Goal: Task Accomplishment & Management: Manage account settings

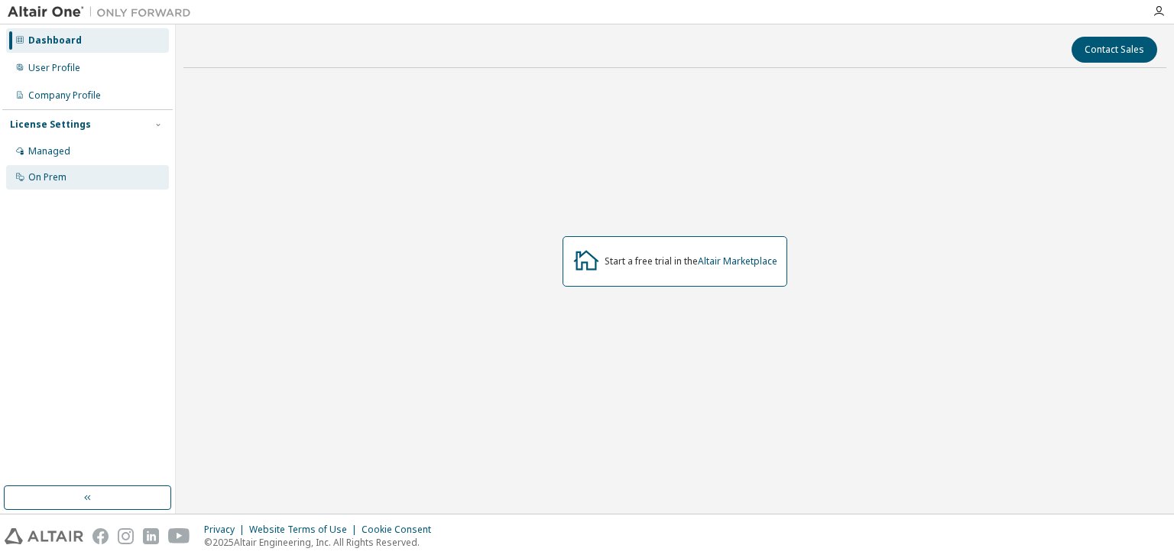
click at [66, 167] on div "On Prem" at bounding box center [87, 177] width 163 height 24
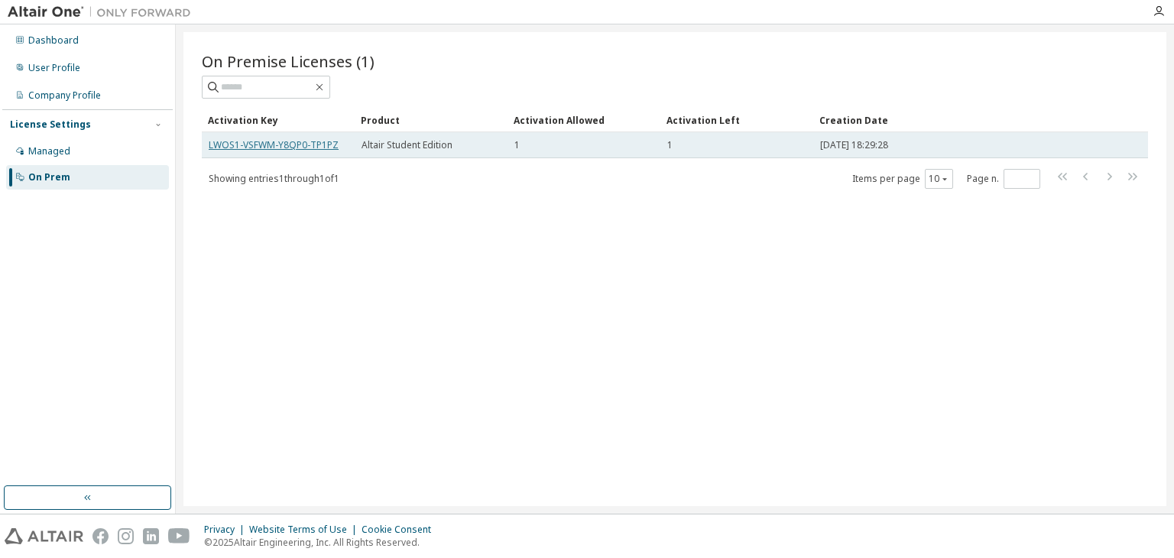
click at [284, 141] on link "LWOS1-VSFWM-Y8QP0-TP1PZ" at bounding box center [274, 144] width 130 height 13
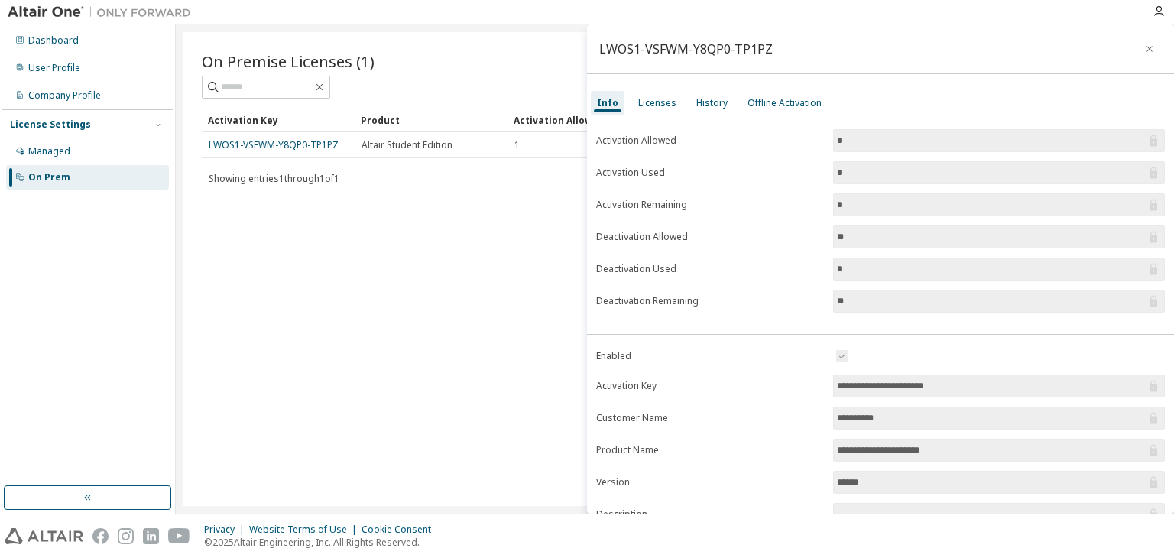
scroll to position [142, 0]
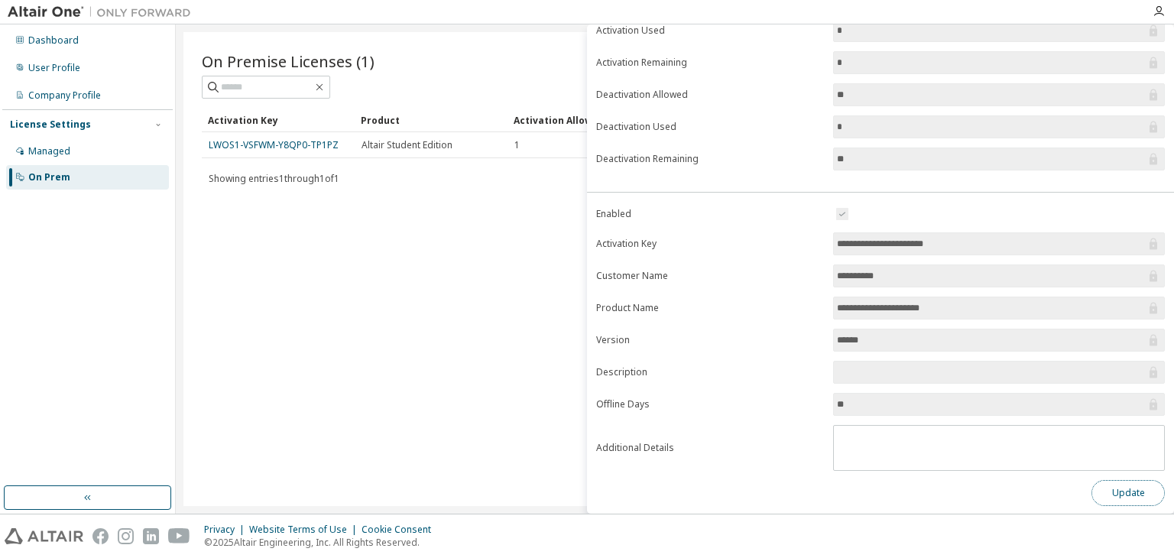
click at [1104, 484] on button "Update" at bounding box center [1127, 493] width 73 height 26
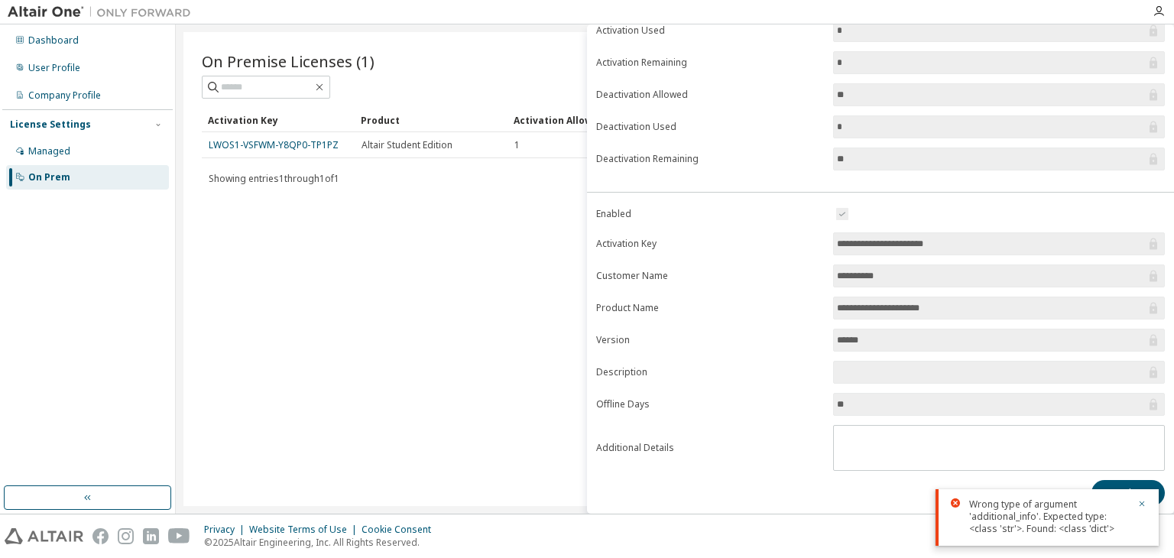
drag, startPoint x: 929, startPoint y: 410, endPoint x: 935, endPoint y: 401, distance: 11.0
click at [935, 401] on span "**" at bounding box center [999, 404] width 332 height 23
click at [935, 401] on input "**" at bounding box center [991, 404] width 309 height 15
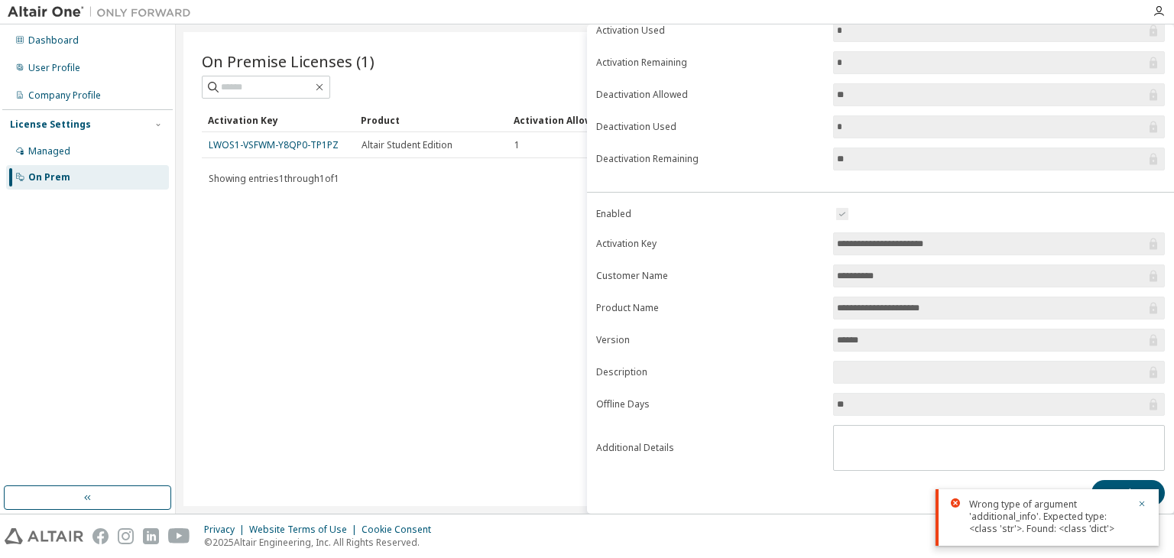
scroll to position [0, 0]
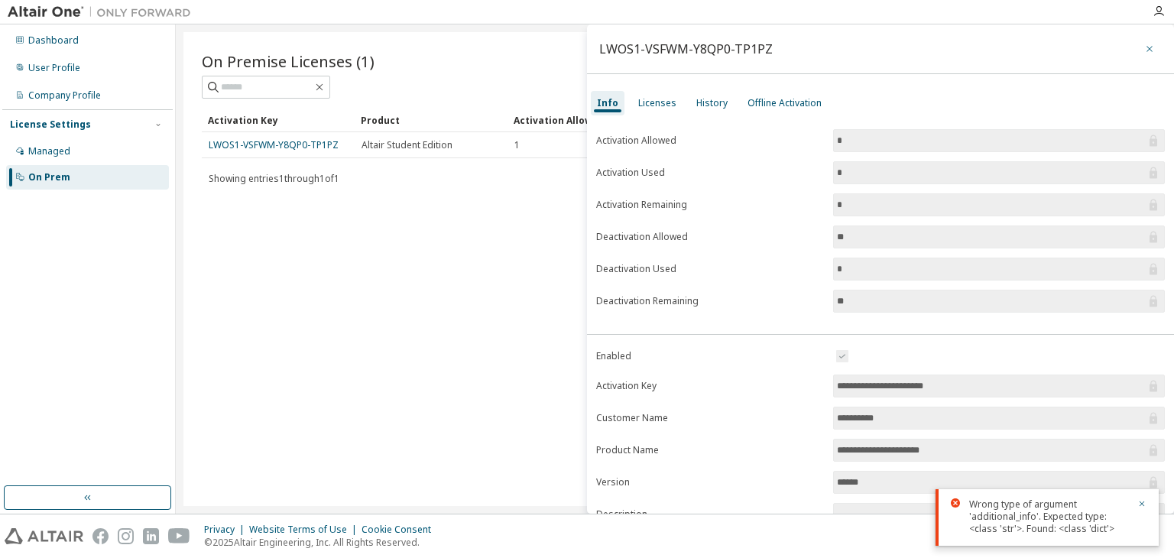
click at [1146, 47] on icon "button" at bounding box center [1149, 49] width 11 height 12
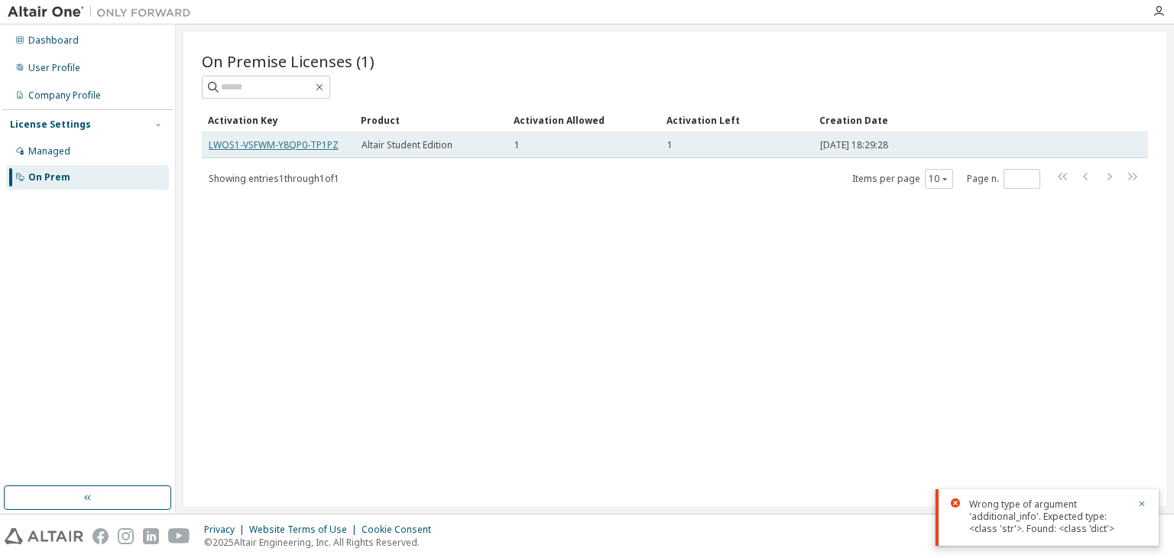
click at [303, 147] on link "LWOS1-VSFWM-Y8QP0-TP1PZ" at bounding box center [274, 144] width 130 height 13
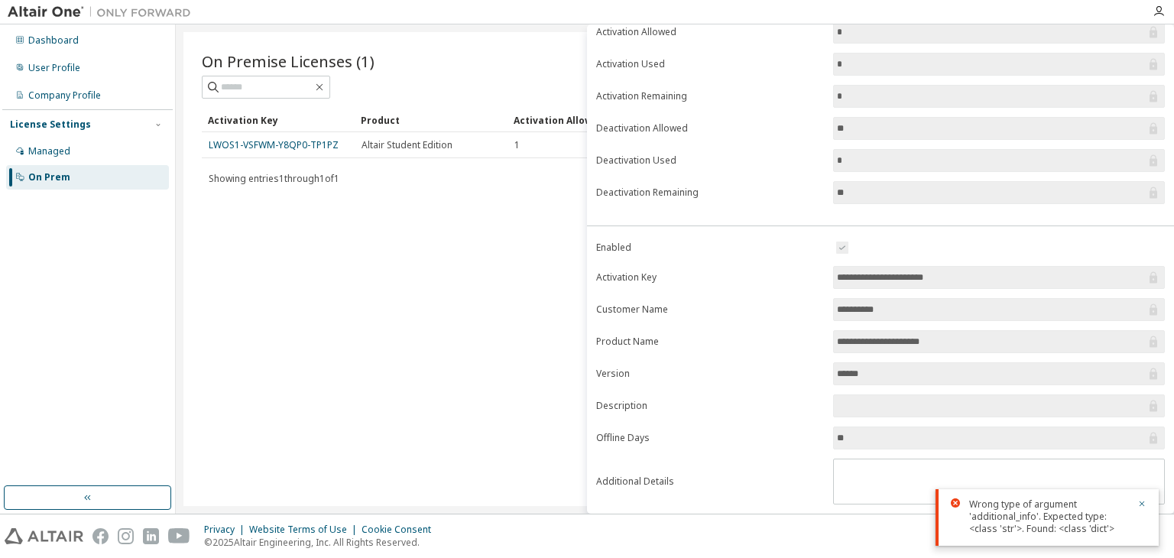
scroll to position [142, 0]
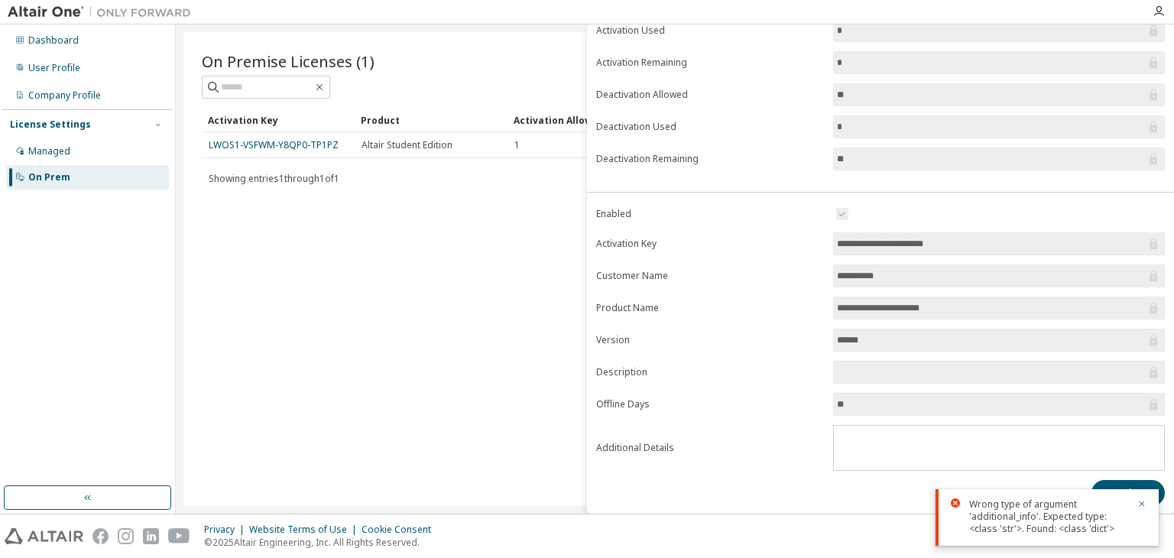
click at [892, 407] on input "**" at bounding box center [991, 404] width 309 height 15
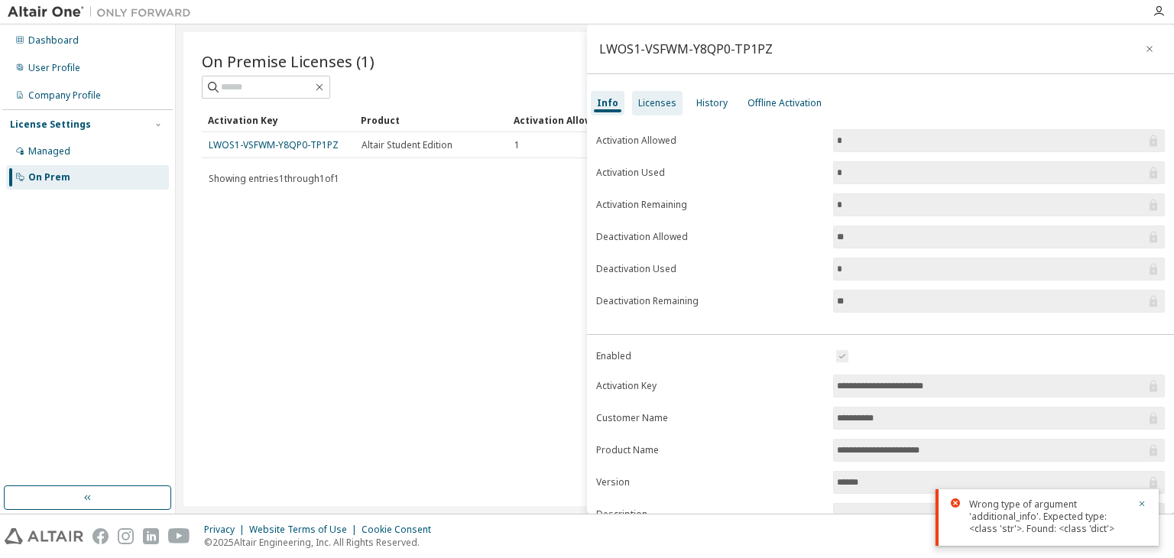
click at [652, 108] on div "Licenses" at bounding box center [657, 103] width 38 height 12
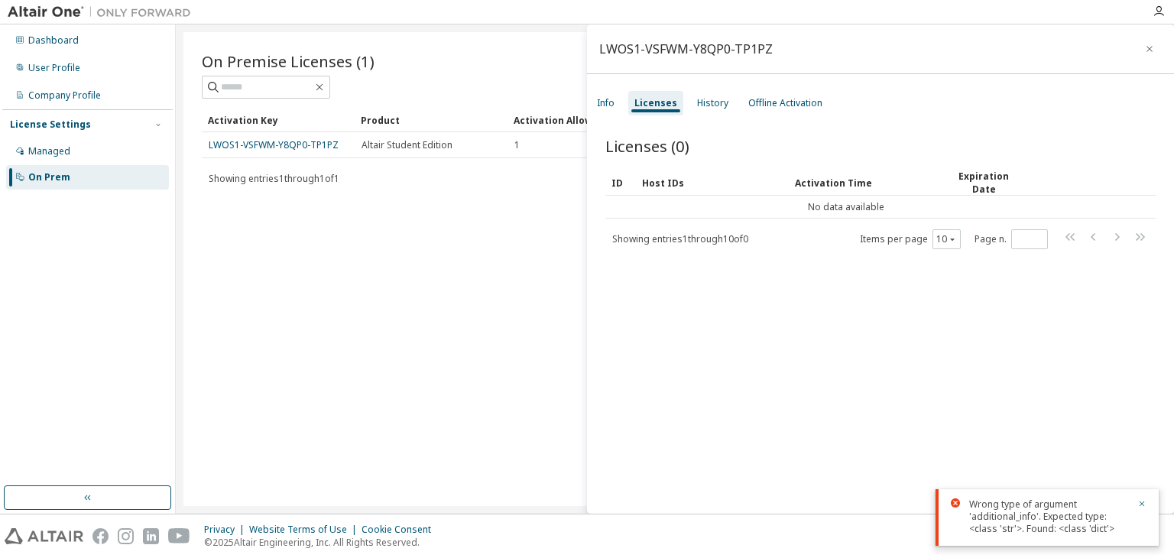
click at [731, 106] on div "Info Licenses History Offline Activation" at bounding box center [880, 103] width 587 height 28
click at [714, 105] on div "History" at bounding box center [712, 103] width 31 height 12
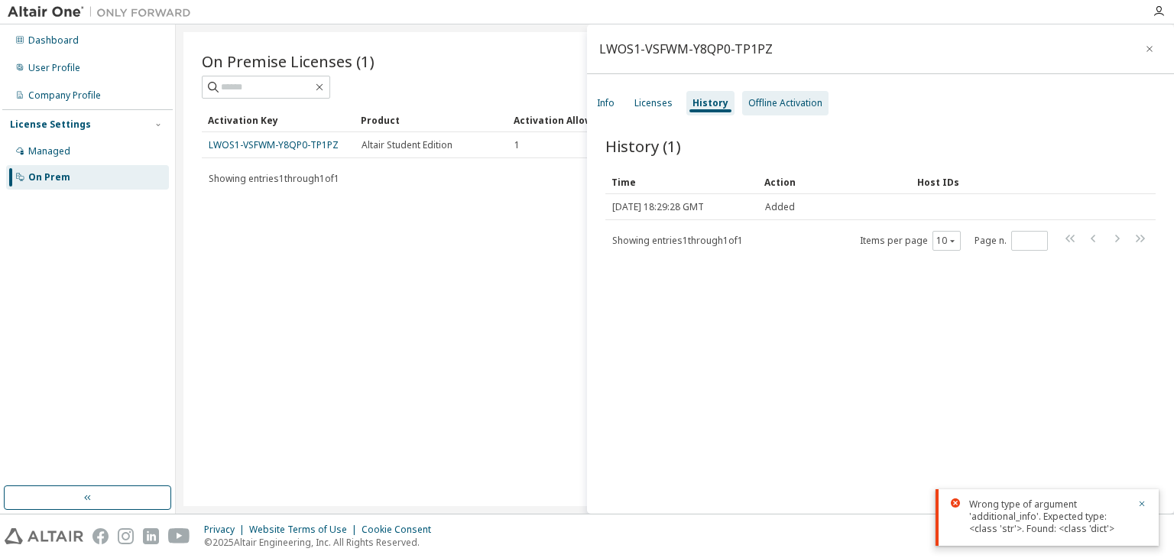
click at [742, 103] on div "Offline Activation" at bounding box center [785, 103] width 86 height 24
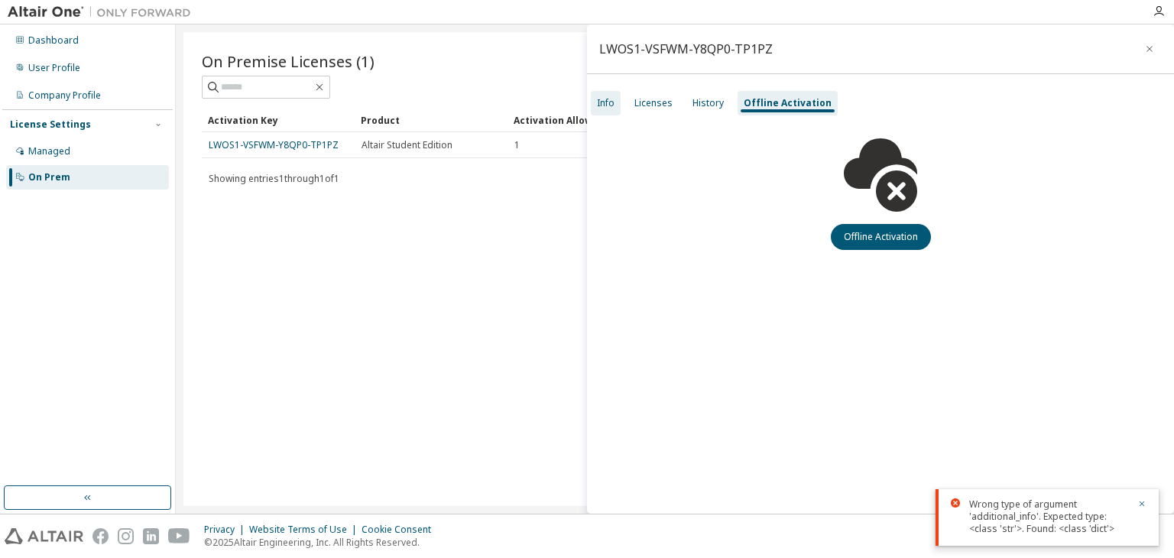
click at [614, 109] on div "Info" at bounding box center [606, 103] width 30 height 24
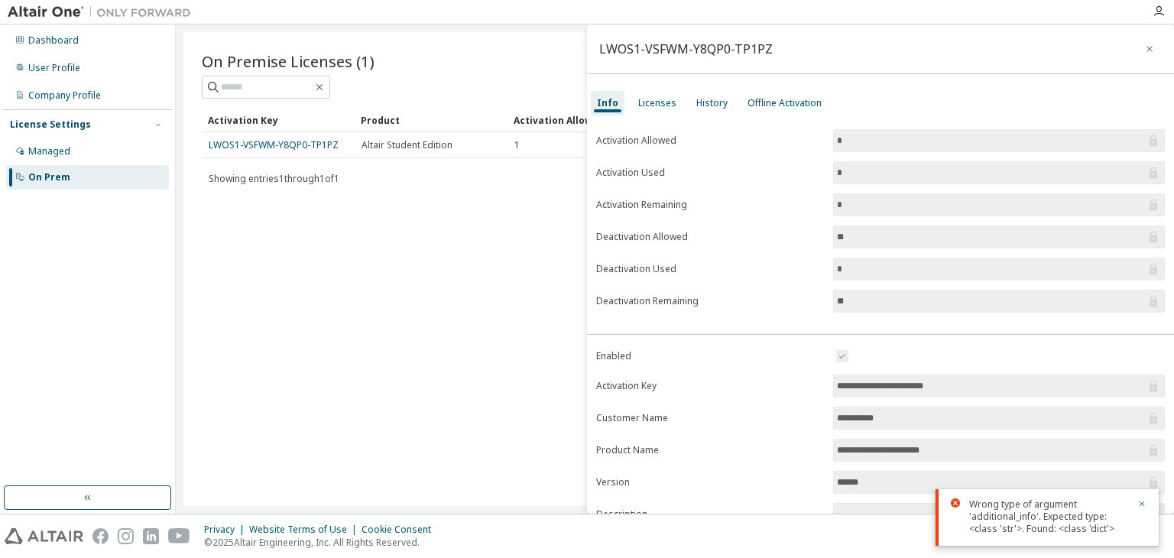
click at [546, 197] on div "On Premise Licenses (1) Clear Load Save Save As Field Operator Value Select fil…" at bounding box center [674, 269] width 983 height 474
click at [1146, 47] on icon "button" at bounding box center [1149, 49] width 6 height 6
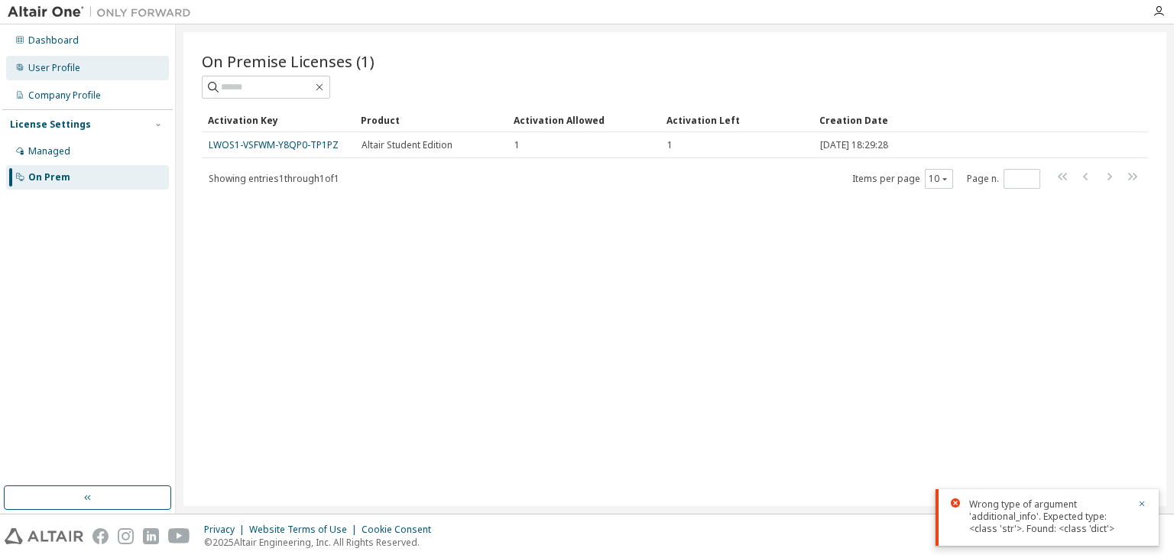
click at [66, 64] on div "User Profile" at bounding box center [54, 68] width 52 height 12
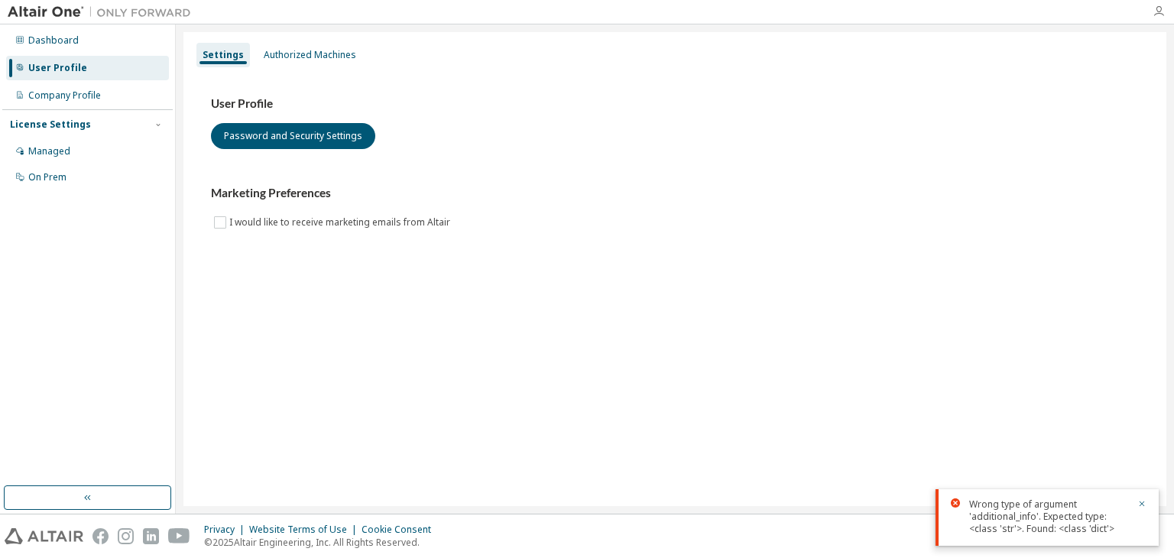
click at [1162, 12] on icon "button" at bounding box center [1158, 11] width 12 height 12
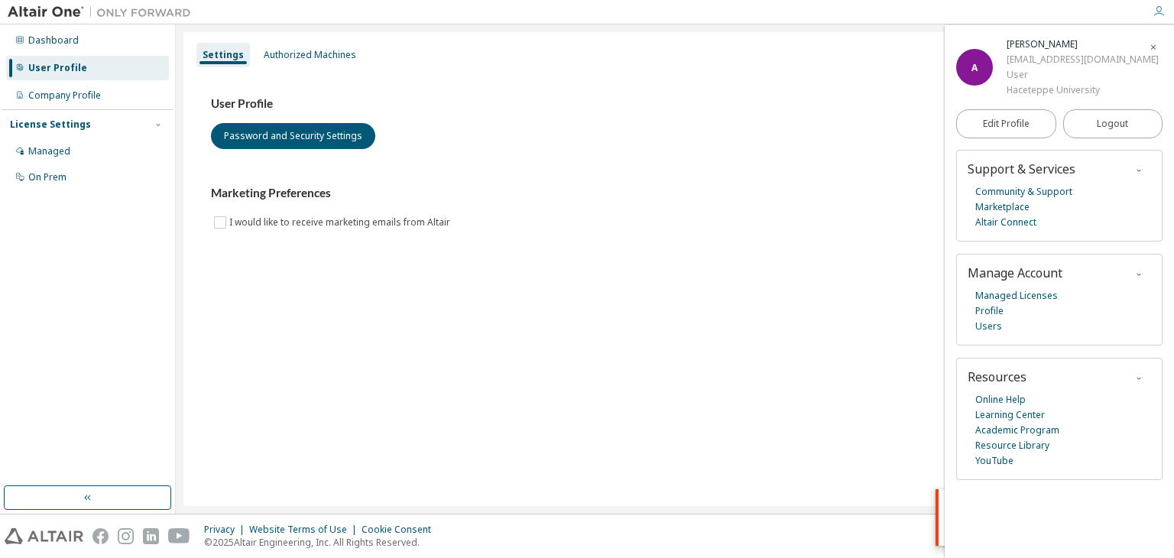
click at [818, 223] on div "Marketing Preferences I would like to receive marketing emails from Altair" at bounding box center [675, 208] width 928 height 45
click at [61, 156] on div "Managed" at bounding box center [49, 151] width 42 height 12
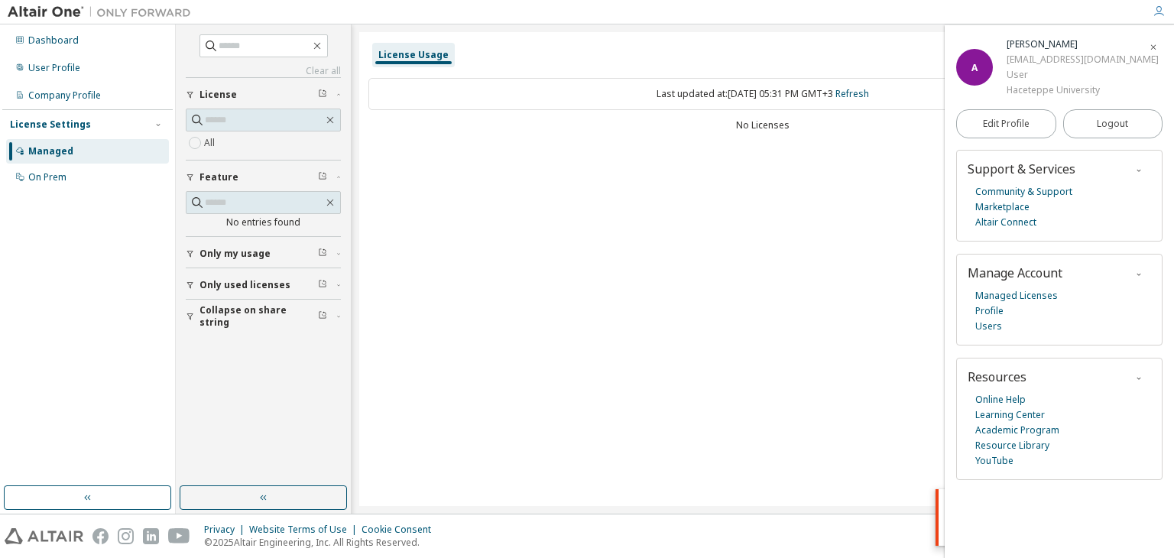
click at [61, 156] on div "Managed" at bounding box center [50, 151] width 45 height 12
click at [53, 171] on div "On Prem" at bounding box center [47, 177] width 38 height 12
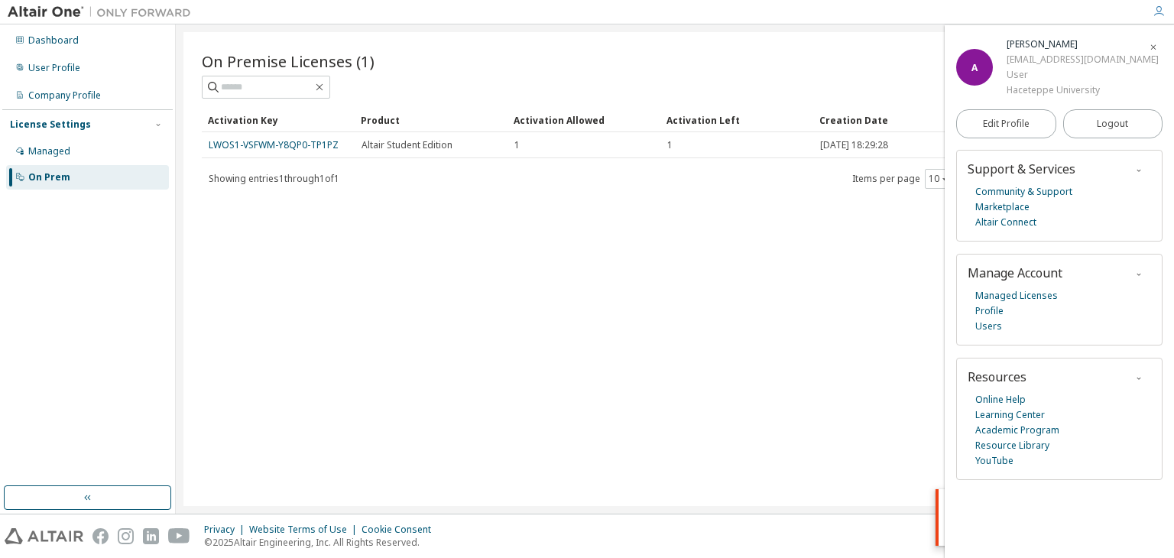
click at [1152, 43] on icon "button" at bounding box center [1153, 47] width 9 height 9
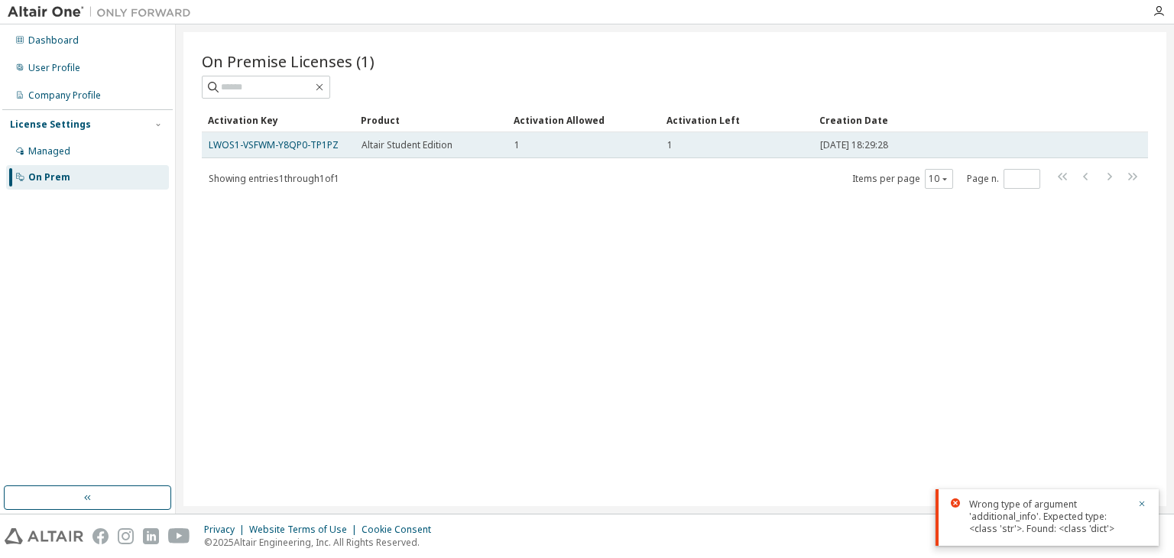
click at [681, 143] on div "1" at bounding box center [736, 145] width 139 height 12
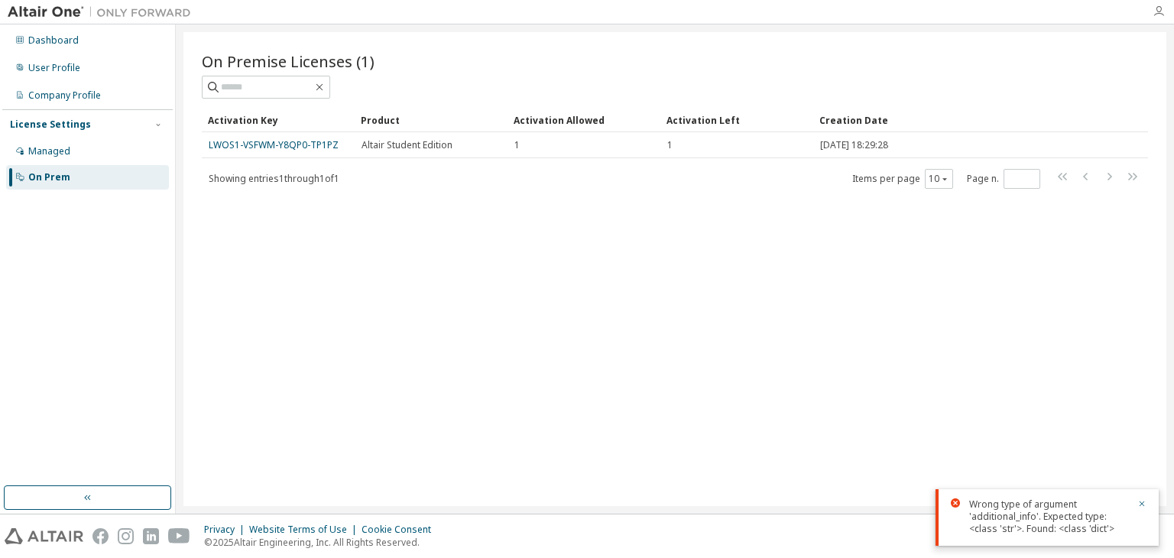
click at [1156, 7] on icon "button" at bounding box center [1158, 11] width 12 height 12
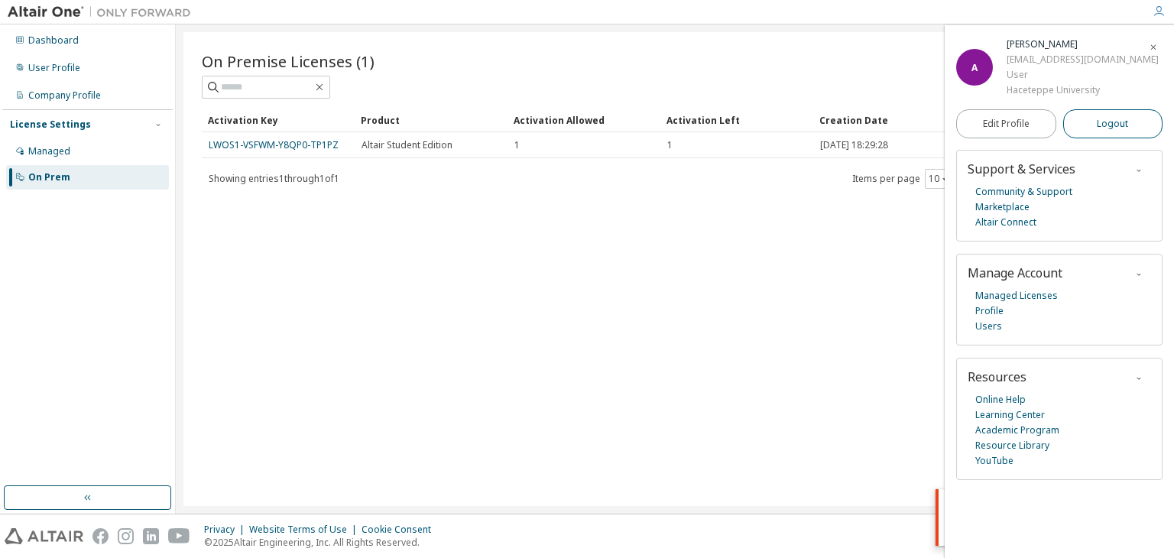
click at [1112, 112] on button "Logout" at bounding box center [1113, 123] width 100 height 29
